Goal: Task Accomplishment & Management: Use online tool/utility

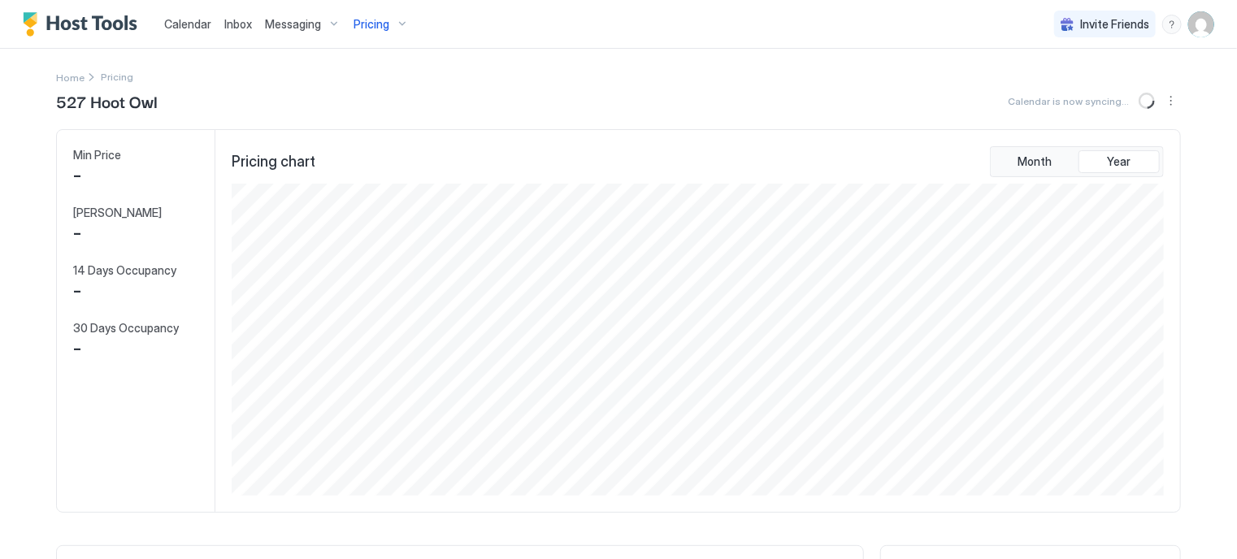
scroll to position [312, 936]
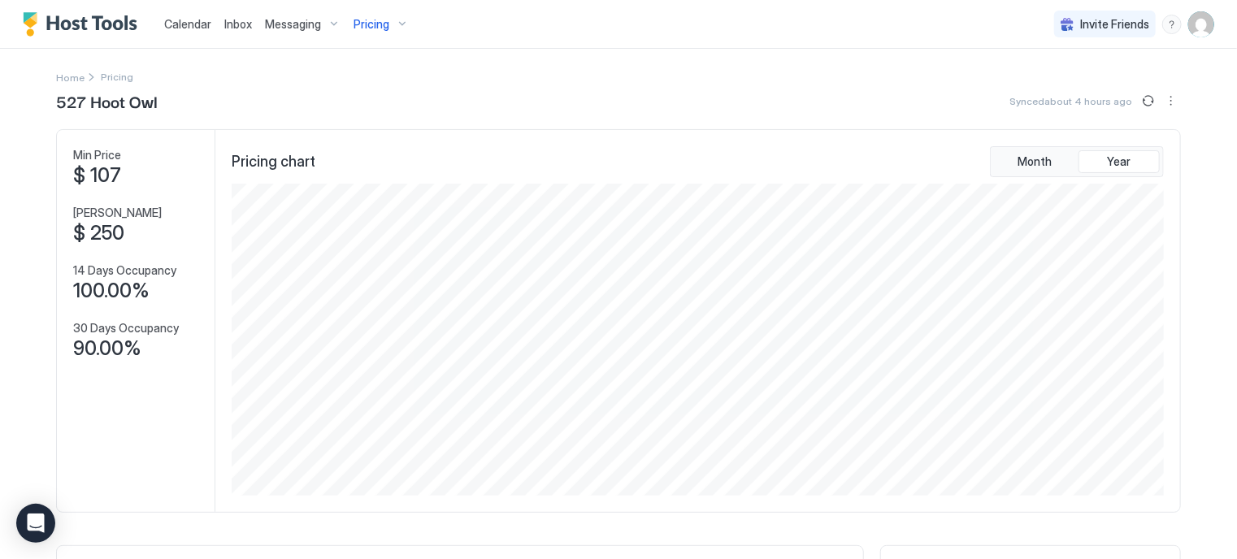
click at [187, 20] on span "Calendar" at bounding box center [187, 24] width 47 height 14
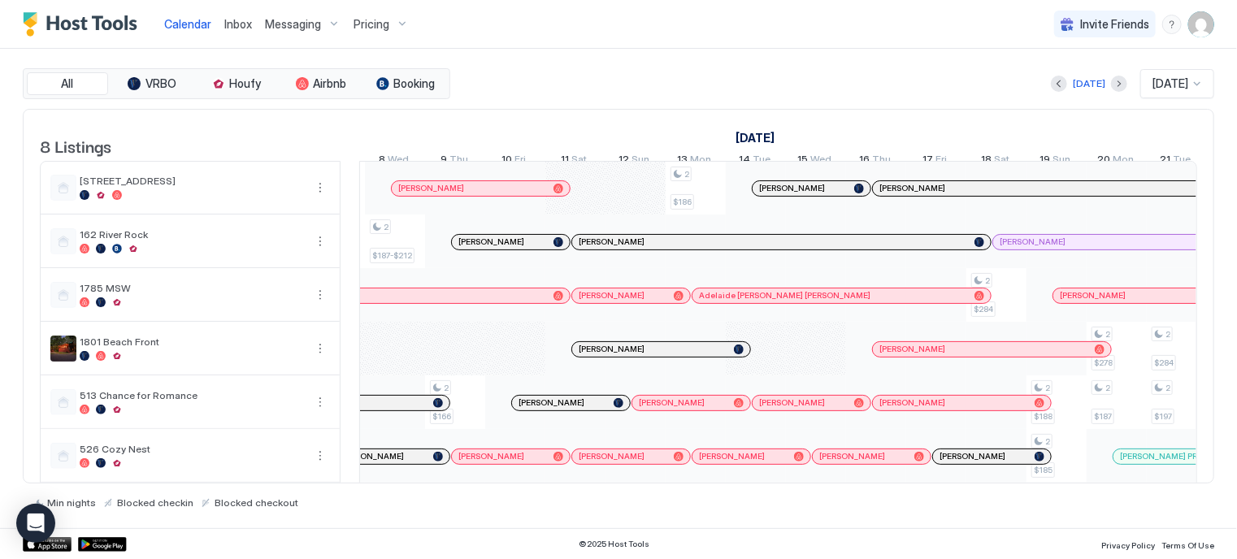
click at [181, 21] on span "Calendar" at bounding box center [187, 24] width 47 height 14
click at [394, 13] on div "Pricing" at bounding box center [381, 25] width 68 height 28
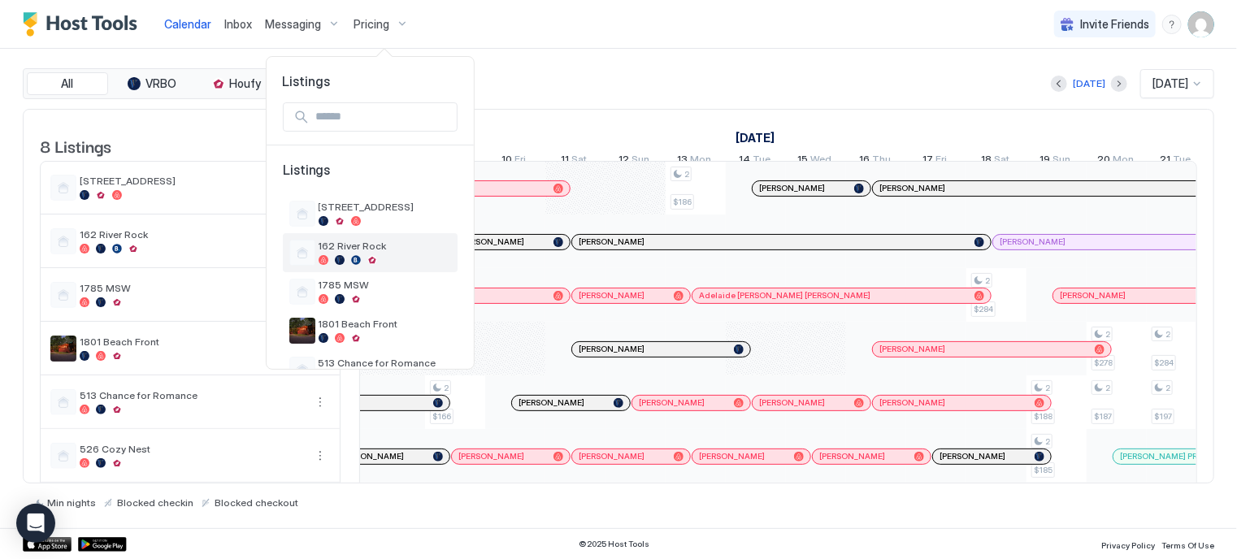
click at [337, 253] on div "162 River Rock" at bounding box center [384, 252] width 132 height 25
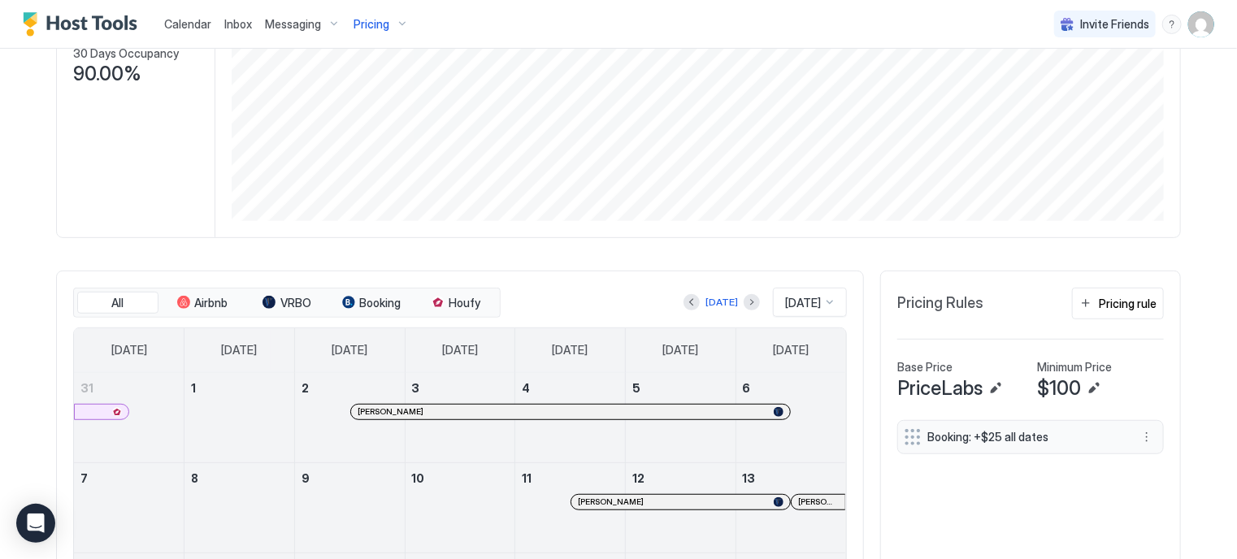
scroll to position [274, 0]
click at [744, 296] on div "[DATE] [DATE]" at bounding box center [675, 302] width 343 height 29
click at [743, 301] on button "Next month" at bounding box center [751, 303] width 16 height 16
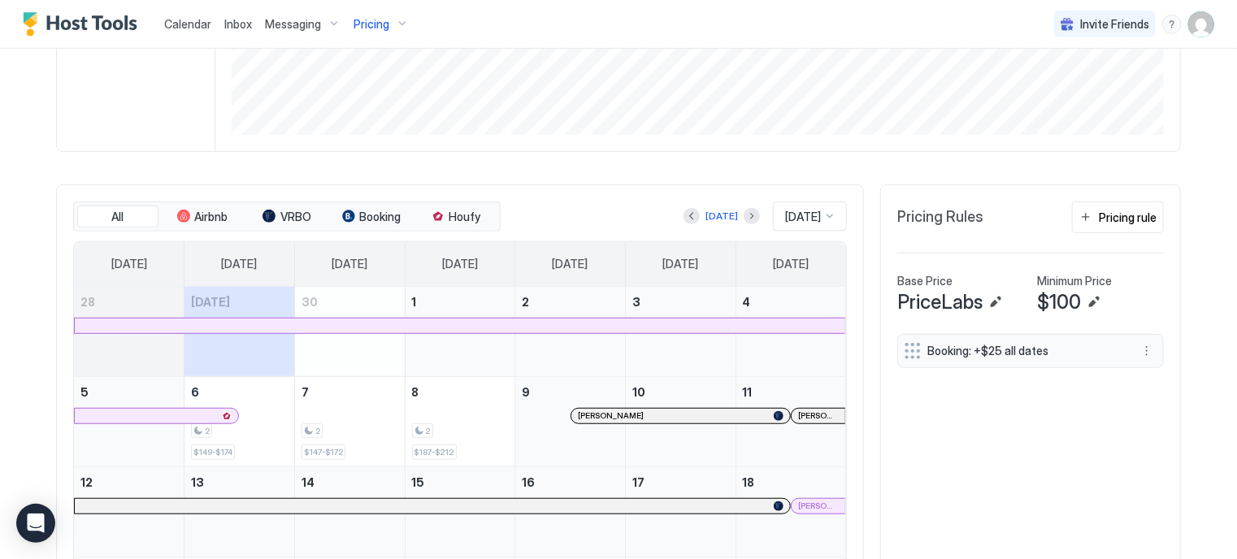
scroll to position [355, 0]
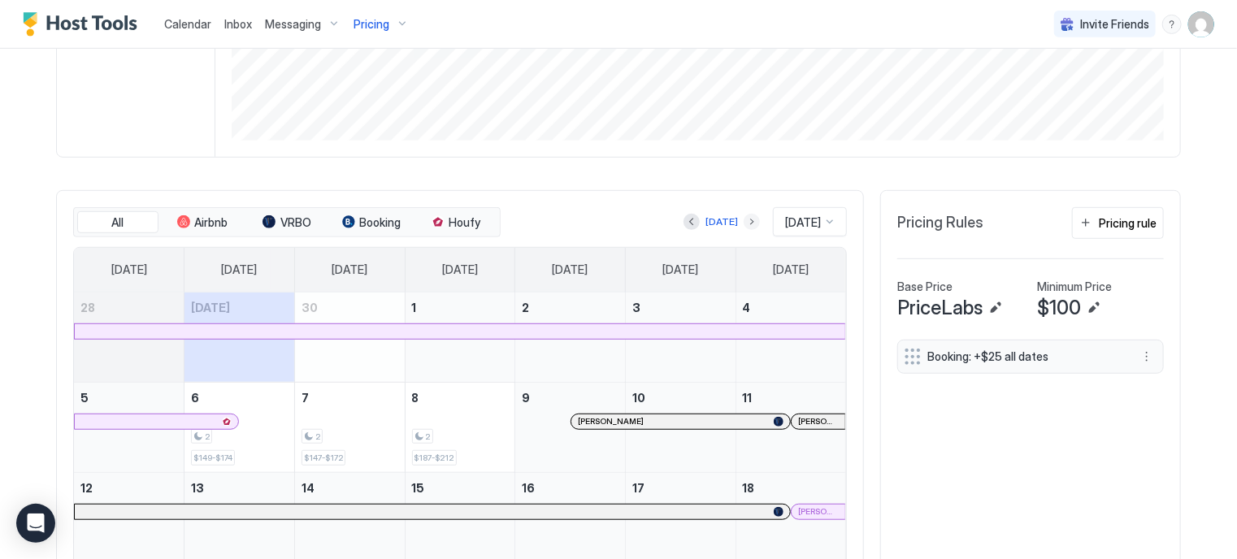
click at [743, 217] on button "Next month" at bounding box center [751, 222] width 16 height 16
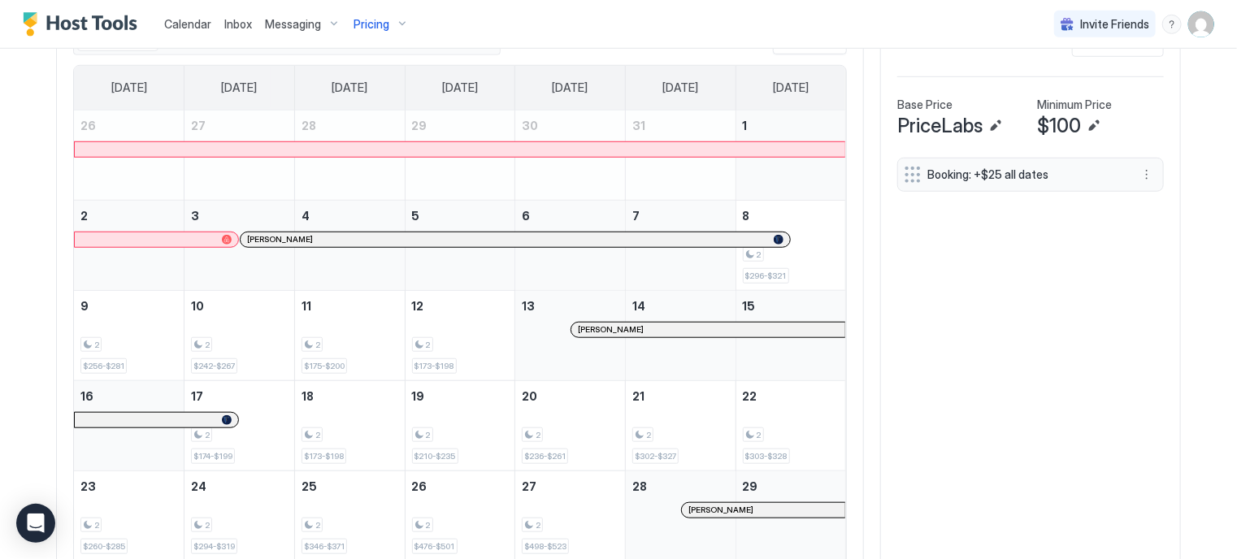
scroll to position [436, 0]
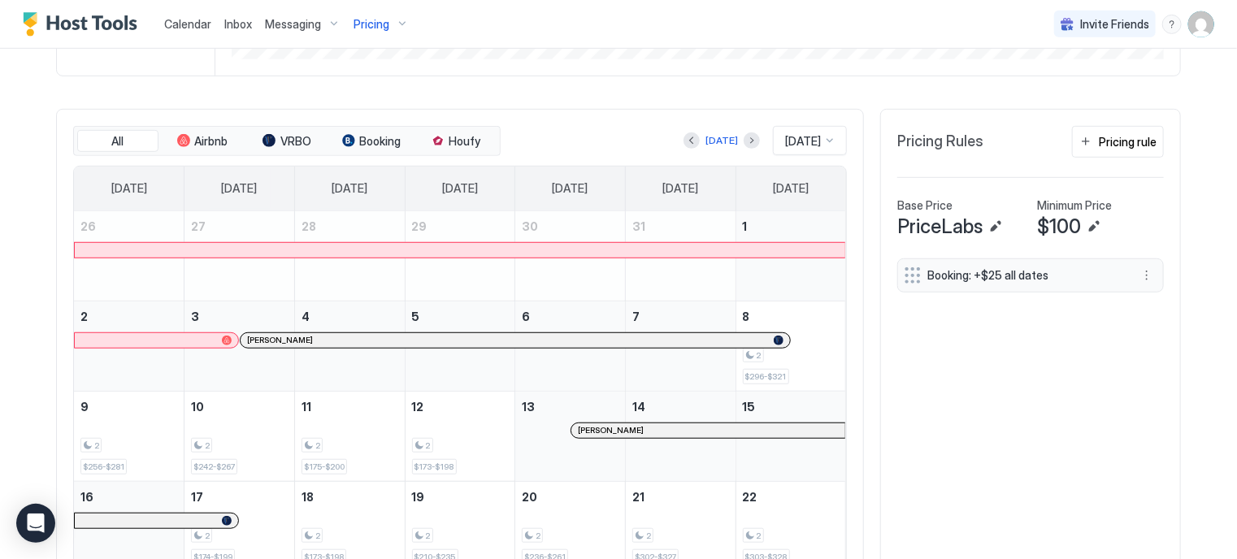
click at [209, 22] on span "Calendar" at bounding box center [187, 24] width 47 height 14
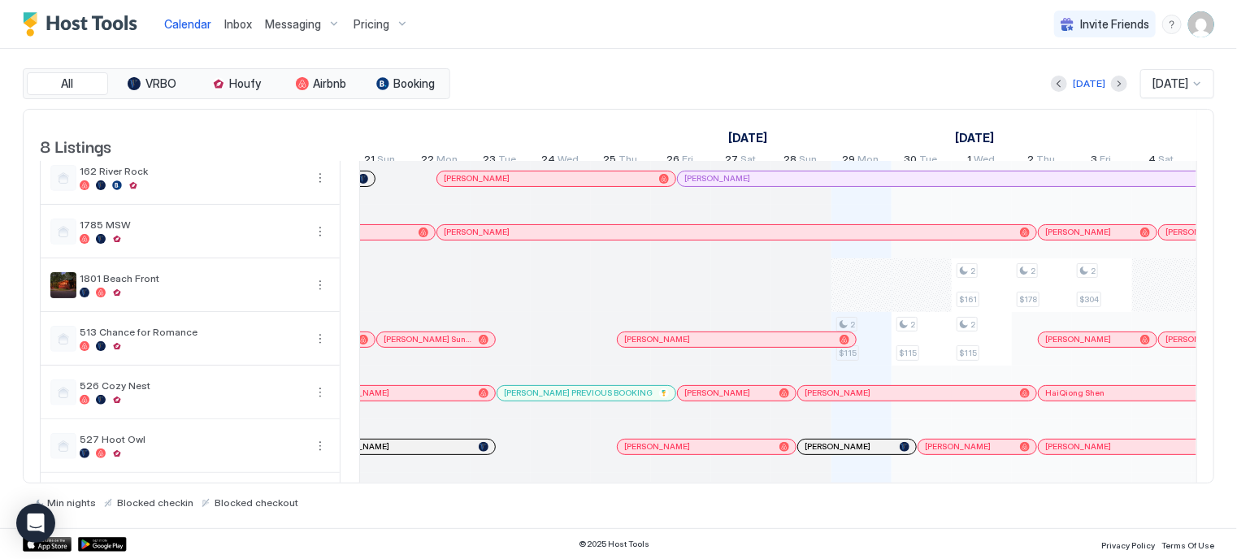
scroll to position [130, 0]
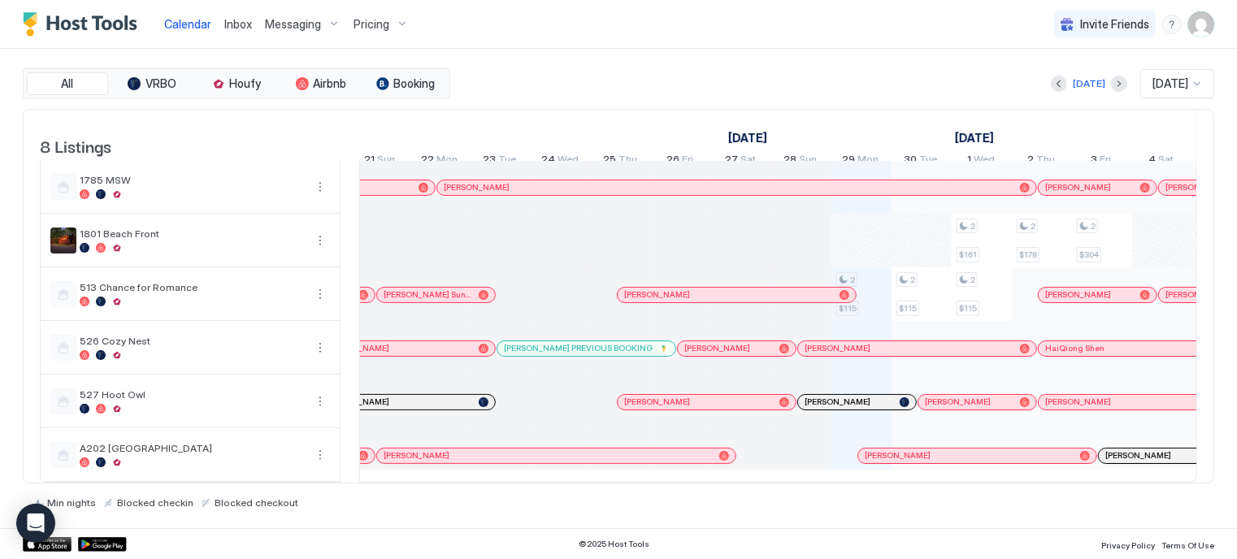
click at [921, 449] on div at bounding box center [921, 455] width 13 height 13
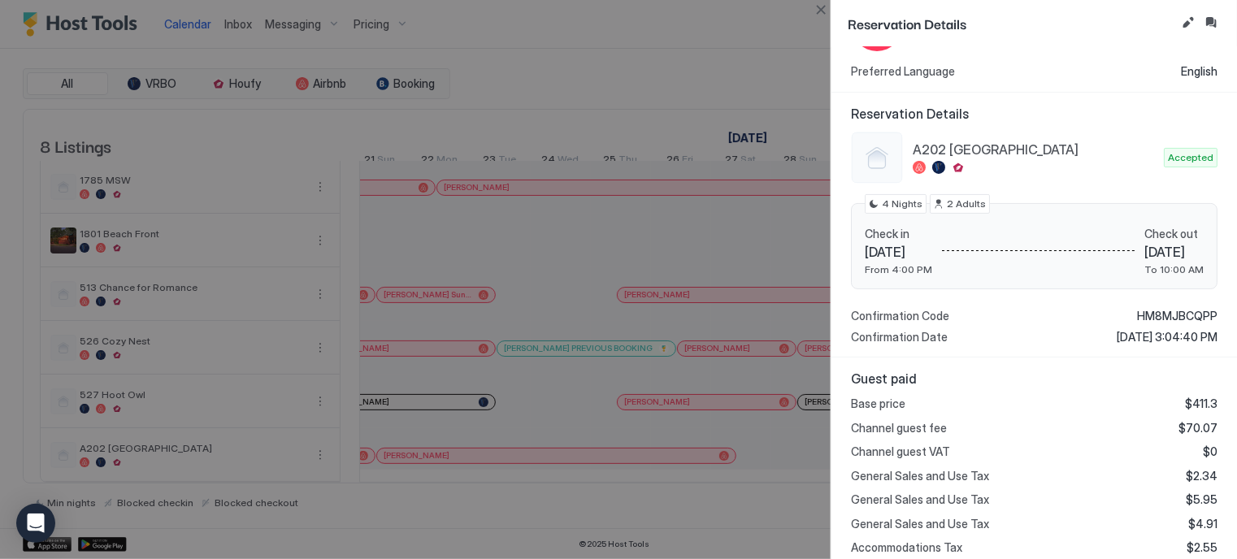
scroll to position [0, 0]
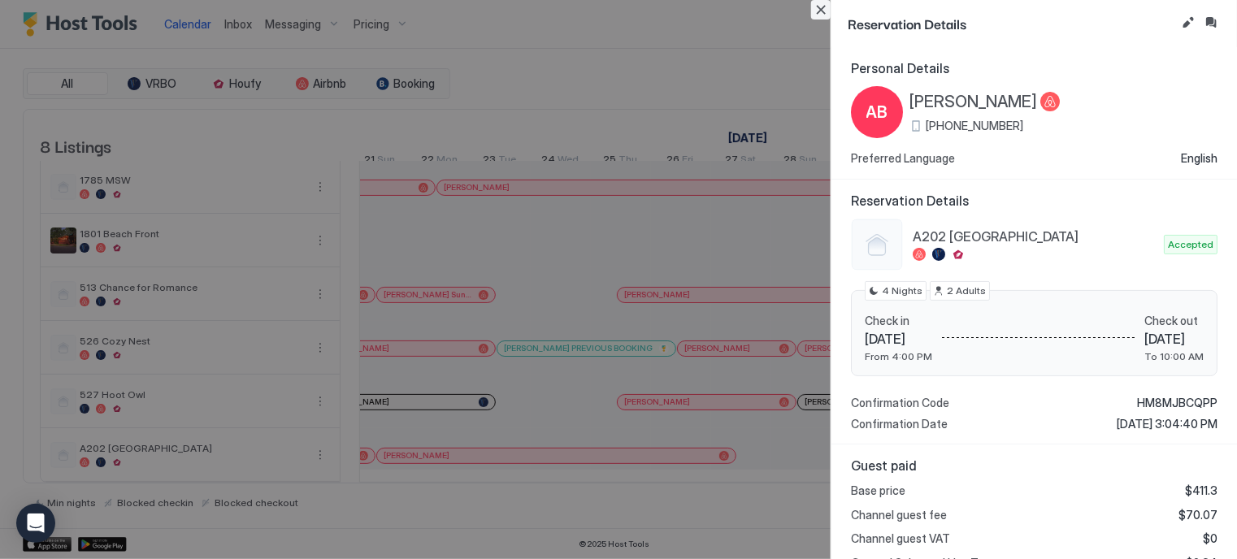
click at [819, 9] on button "Close" at bounding box center [820, 9] width 19 height 19
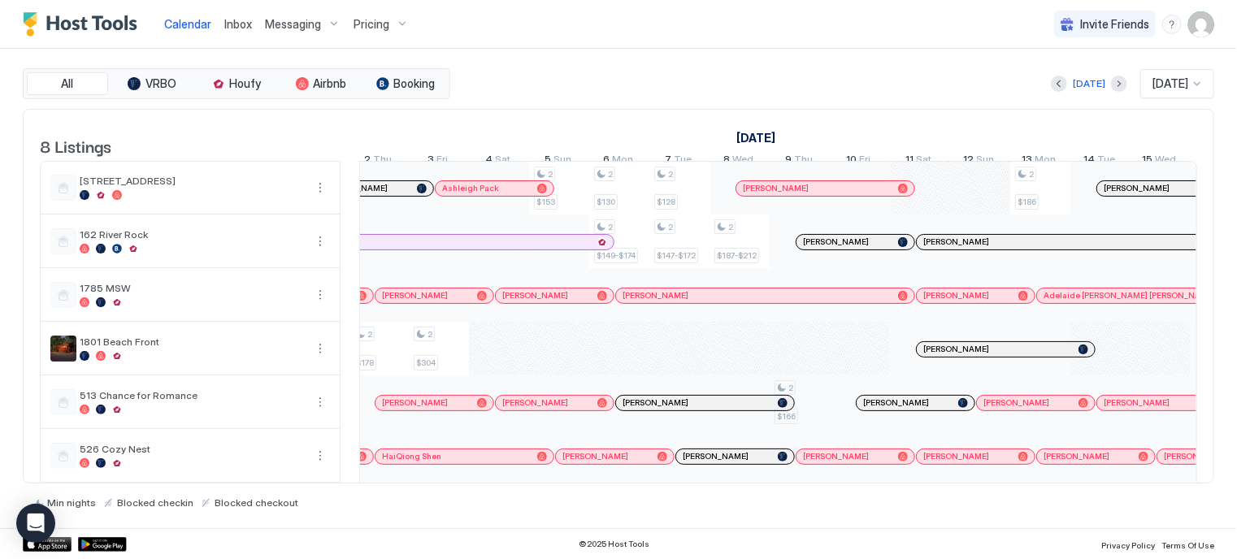
scroll to position [0, 1096]
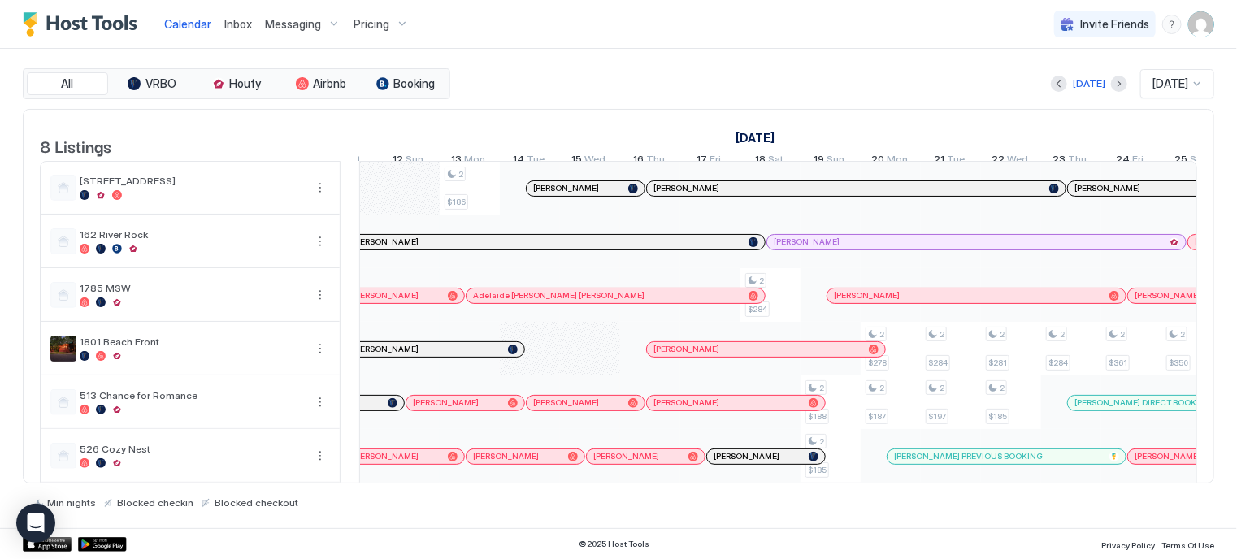
scroll to position [0, 1671]
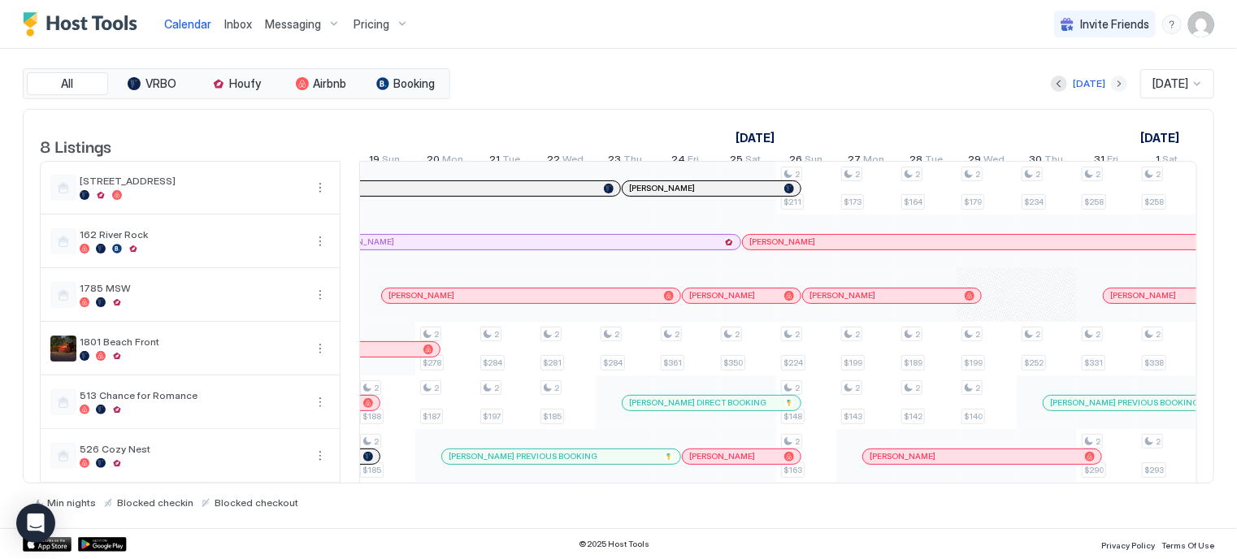
click at [1111, 81] on button "Next month" at bounding box center [1119, 84] width 16 height 16
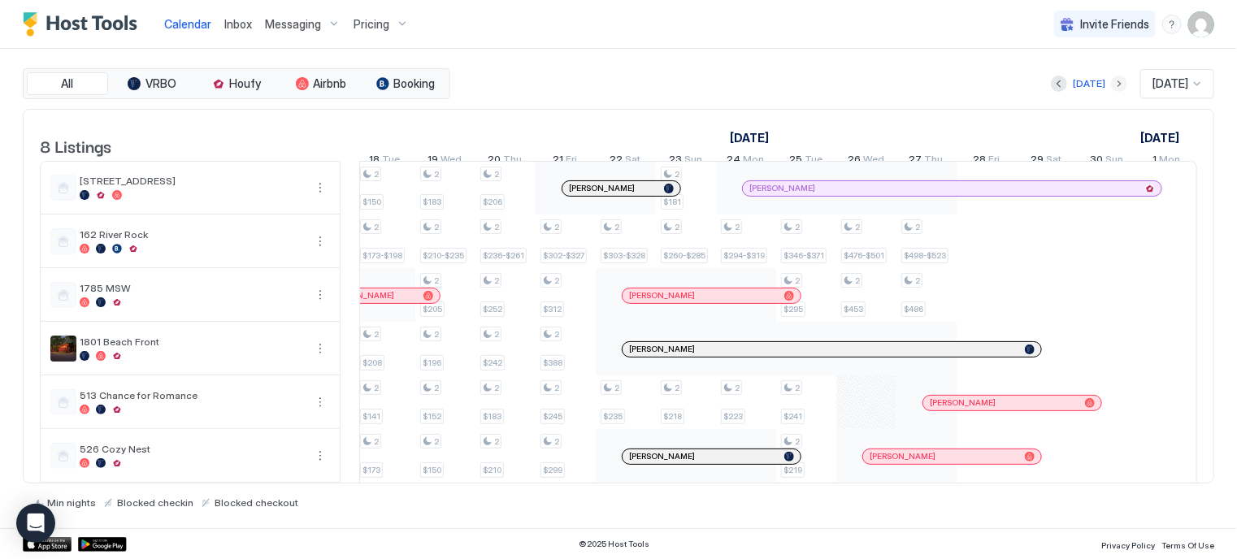
scroll to position [0, 903]
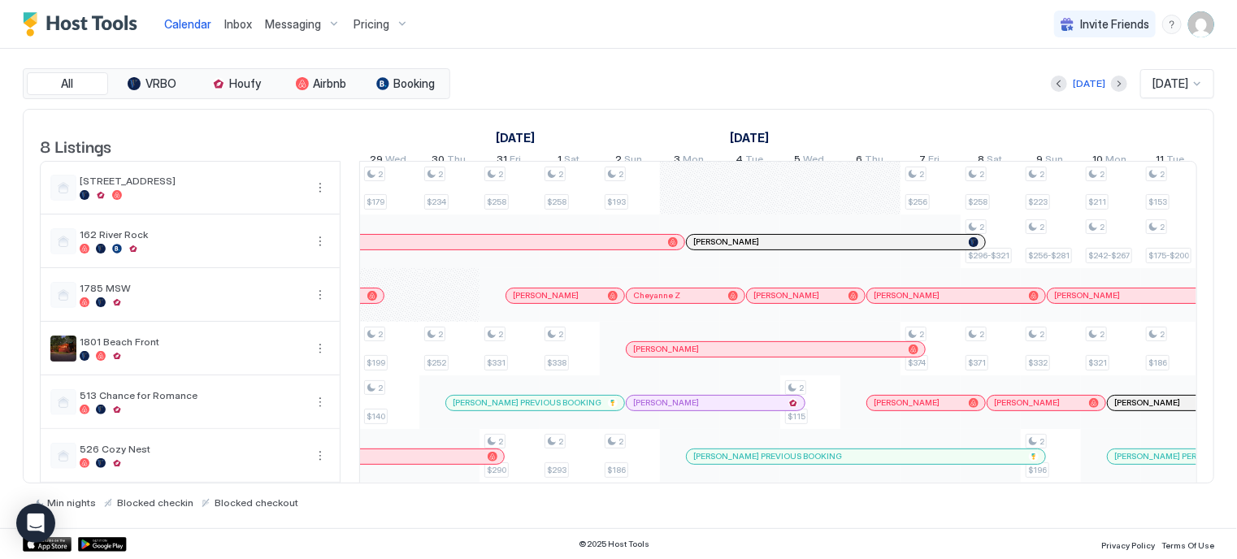
click at [799, 206] on div "1 $182 2 $284 2 $245 2 $188 2 $185 2 $163 2 $278 2 $187 2 $171 2 $284 2 $197 2 …" at bounding box center [1080, 376] width 3247 height 428
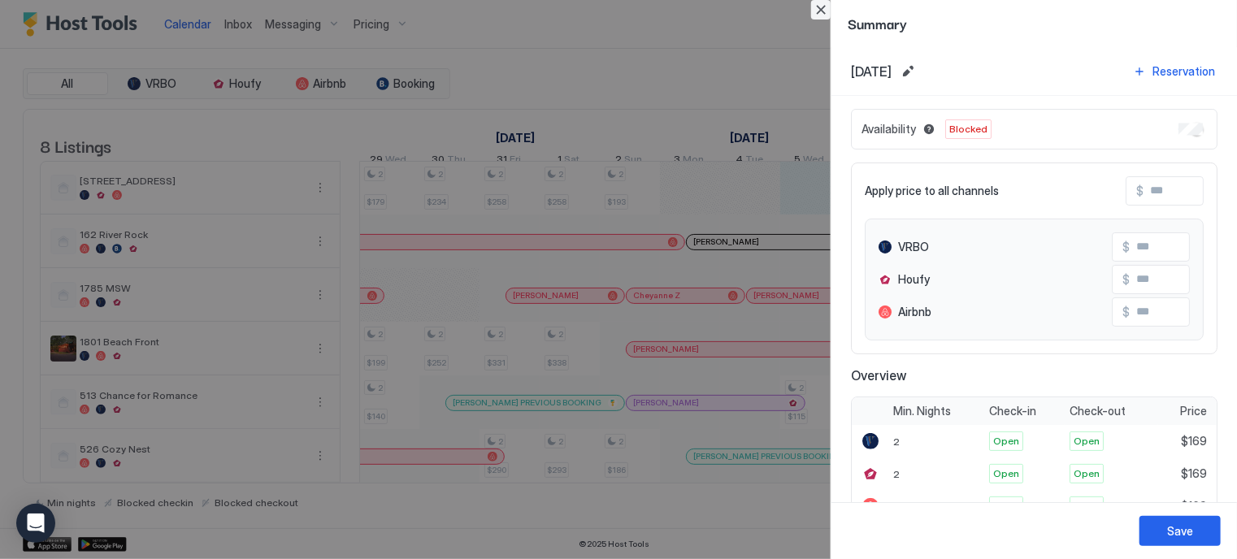
click at [825, 11] on button "Close" at bounding box center [820, 9] width 19 height 19
